Goal: Register for event/course

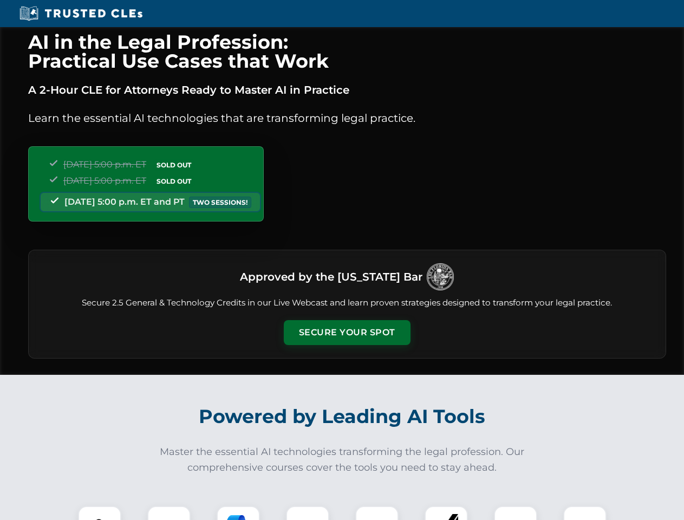
click at [347, 333] on button "Secure Your Spot" at bounding box center [347, 332] width 127 height 25
click at [100, 513] on img at bounding box center [99, 527] width 31 height 31
